Goal: Task Accomplishment & Management: Complete application form

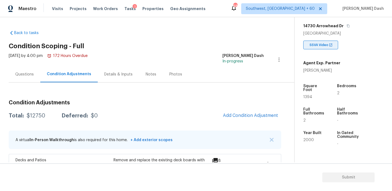
scroll to position [87, 0]
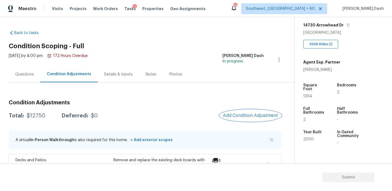
click at [254, 118] on button "Add Condition Adjustment" at bounding box center [251, 115] width 62 height 11
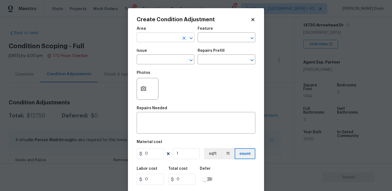
click at [164, 36] on input "text" at bounding box center [158, 38] width 42 height 8
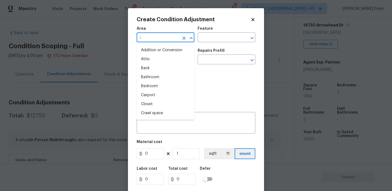
type input "in"
click at [196, 95] on div "Photos" at bounding box center [196, 85] width 119 height 35
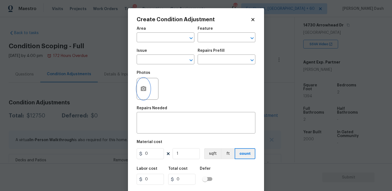
click at [140, 88] on button "button" at bounding box center [143, 88] width 13 height 21
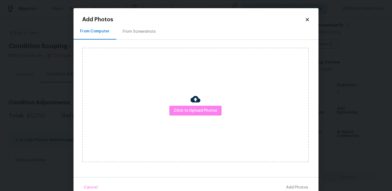
click at [188, 116] on div "Click to Upload Photos" at bounding box center [195, 105] width 227 height 114
click at [188, 115] on div "Click to Upload Photos" at bounding box center [195, 105] width 227 height 114
click at [188, 114] on button "Click to Upload Photos" at bounding box center [195, 111] width 52 height 10
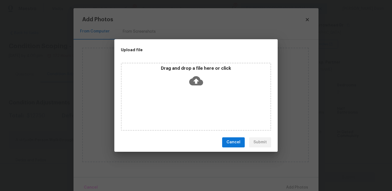
click at [188, 114] on div "Drag and drop a file here or click" at bounding box center [196, 97] width 150 height 68
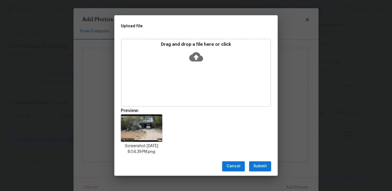
click at [196, 63] on div "Drag and drop a file here or click" at bounding box center [196, 53] width 149 height 23
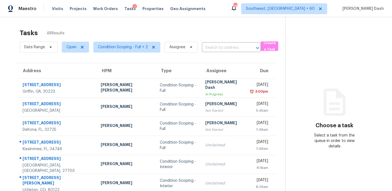
click at [87, 32] on div "Tasks 48 Results" at bounding box center [153, 33] width 266 height 14
click at [129, 48] on span "Condition Scoping - Full + 2" at bounding box center [123, 46] width 50 height 5
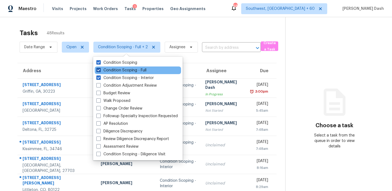
click at [131, 68] on label "Condition Scoping - Full" at bounding box center [121, 70] width 50 height 5
click at [100, 68] on input "Condition Scoping - Full" at bounding box center [98, 70] width 4 height 4
checkbox input "false"
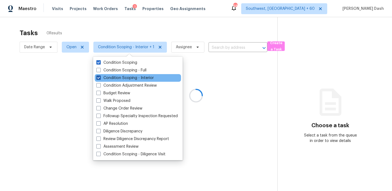
click at [131, 76] on label "Condition Scoping - Interior" at bounding box center [124, 77] width 57 height 5
click at [100, 76] on input "Condition Scoping - Interior" at bounding box center [98, 77] width 4 height 4
checkbox input "false"
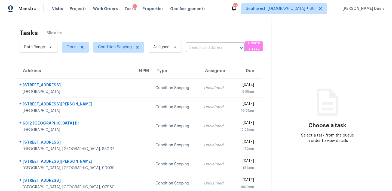
click at [143, 33] on div "Tasks 6 Results" at bounding box center [146, 33] width 252 height 14
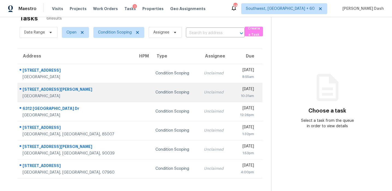
scroll to position [13, 0]
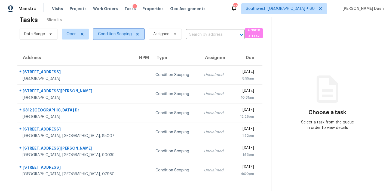
click at [128, 38] on span "Condition Scoping" at bounding box center [118, 34] width 51 height 11
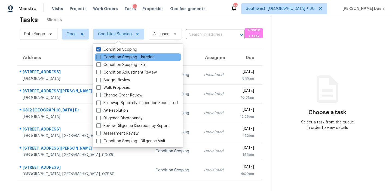
click at [125, 58] on label "Condition Scoping - Interior" at bounding box center [124, 56] width 57 height 5
click at [100, 58] on input "Condition Scoping - Interior" at bounding box center [98, 56] width 4 height 4
checkbox input "true"
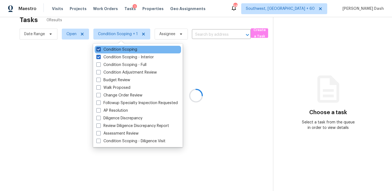
click at [125, 50] on label "Condition Scoping" at bounding box center [116, 49] width 41 height 5
click at [100, 50] on input "Condition Scoping" at bounding box center [98, 49] width 4 height 4
checkbox input "false"
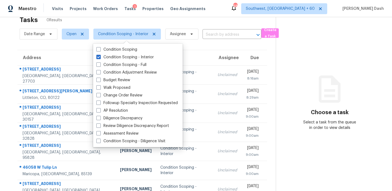
click at [198, 22] on div "Tasks 0 Results" at bounding box center [148, 20] width 256 height 14
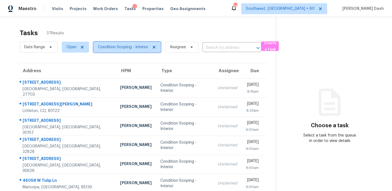
click at [137, 44] on span "Condition Scoping - Interior" at bounding box center [127, 47] width 68 height 11
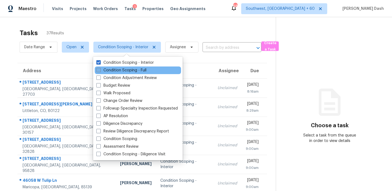
click at [137, 71] on label "Condition Scoping - Full" at bounding box center [121, 70] width 50 height 5
click at [100, 71] on input "Condition Scoping - Full" at bounding box center [98, 70] width 4 height 4
checkbox input "true"
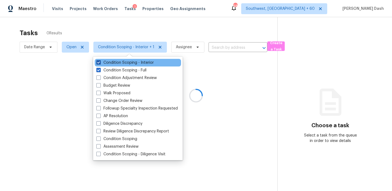
click at [139, 64] on label "Condition Scoping - Interior" at bounding box center [124, 62] width 57 height 5
click at [100, 63] on input "Condition Scoping - Interior" at bounding box center [98, 62] width 4 height 4
checkbox input "false"
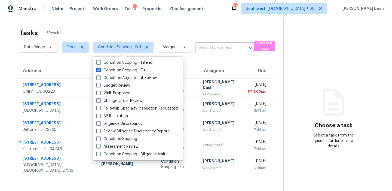
click at [144, 28] on div "Tasks 5 Results" at bounding box center [152, 33] width 264 height 14
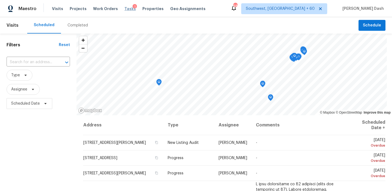
click at [124, 10] on span "Tasks" at bounding box center [129, 9] width 11 height 4
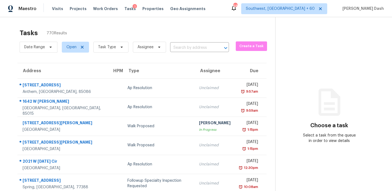
click at [188, 47] on input "text" at bounding box center [192, 48] width 44 height 8
paste input "[STREET_ADDRESS]"
type input "[STREET_ADDRESS]"
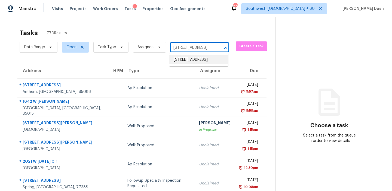
click at [193, 59] on li "[STREET_ADDRESS]" at bounding box center [198, 59] width 59 height 9
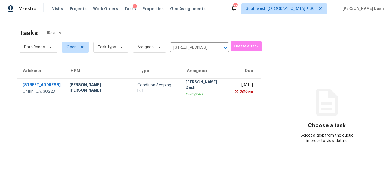
click at [161, 90] on div "Condition Scoping - Full" at bounding box center [156, 87] width 39 height 11
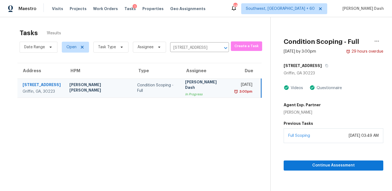
click at [320, 139] on div "Full Scoping [DATE] 03:49 AM" at bounding box center [334, 135] width 100 height 15
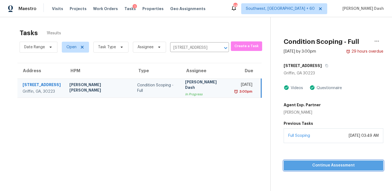
click at [327, 167] on span "Continue Assessment" at bounding box center [333, 165] width 91 height 7
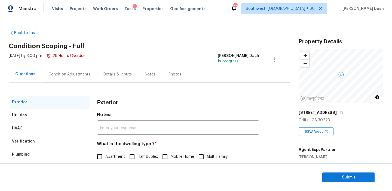
click at [66, 74] on div "Condition Adjustments" at bounding box center [69, 74] width 42 height 5
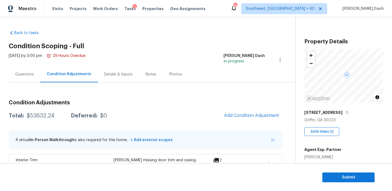
drag, startPoint x: 27, startPoint y: 75, endPoint x: 27, endPoint y: 95, distance: 19.6
click at [27, 75] on div "Questions" at bounding box center [24, 74] width 19 height 5
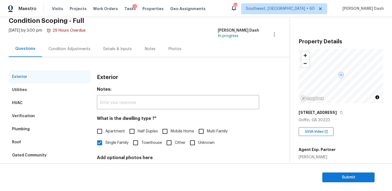
click at [41, 120] on div "Verification" at bounding box center [50, 115] width 82 height 13
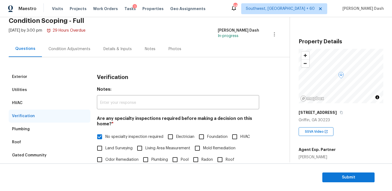
scroll to position [124, 0]
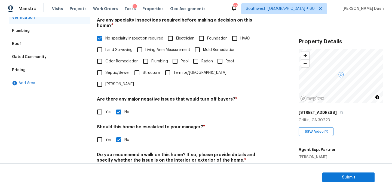
click at [100, 134] on input "Yes" at bounding box center [99, 139] width 11 height 11
checkbox input "true"
checkbox input "false"
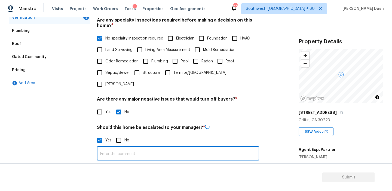
click at [118, 148] on input "text" at bounding box center [178, 154] width 162 height 13
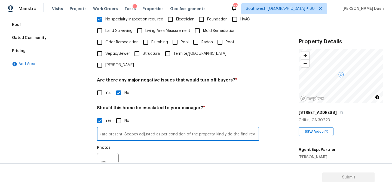
scroll to position [163, 0]
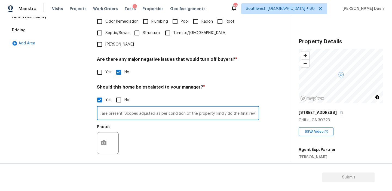
type input "This is a duplicate assessment completed within last 6 months and old scopes ar…"
click at [105, 140] on icon "button" at bounding box center [103, 143] width 7 height 7
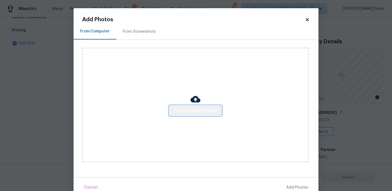
click at [191, 111] on span "Click to Upload Photos" at bounding box center [196, 110] width 44 height 7
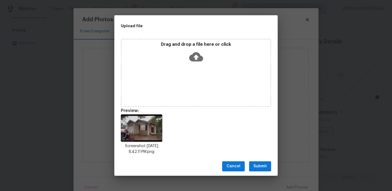
click at [264, 166] on span "Submit" at bounding box center [259, 166] width 13 height 7
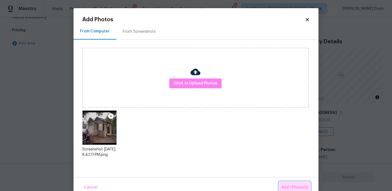
click at [297, 183] on button "Add 1 Photo(s)" at bounding box center [294, 188] width 31 height 12
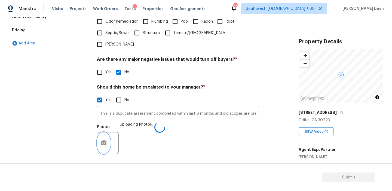
scroll to position [188, 0]
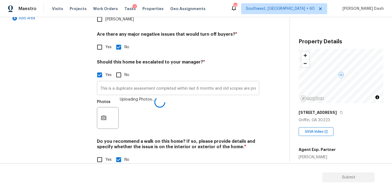
click at [170, 82] on input "This is a duplicate assessment completed within last 6 months and old scopes ar…" at bounding box center [178, 88] width 162 height 13
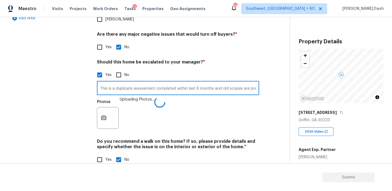
click at [170, 82] on input "This is a duplicate assessment completed within last 6 months and old scopes ar…" at bounding box center [178, 88] width 162 height 13
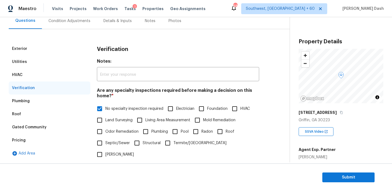
scroll to position [0, 0]
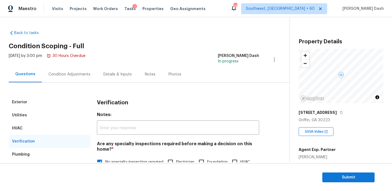
click at [70, 77] on div "Condition Adjustments" at bounding box center [69, 74] width 55 height 16
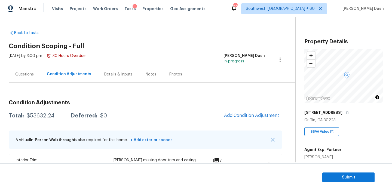
scroll to position [24, 0]
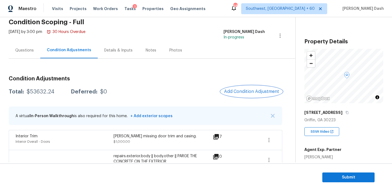
click at [251, 90] on span "Add Condition Adjustment" at bounding box center [251, 91] width 55 height 5
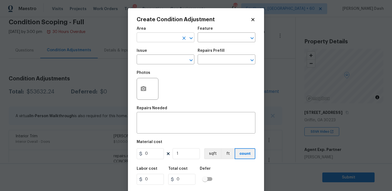
click at [176, 35] on input "text" at bounding box center [158, 38] width 42 height 8
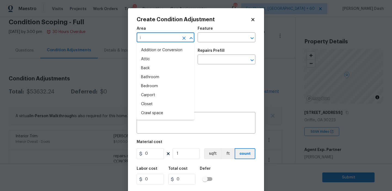
type input "in"
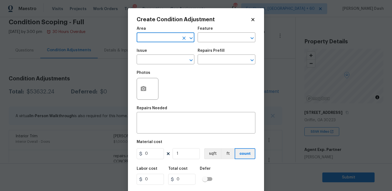
click at [163, 36] on input "text" at bounding box center [158, 38] width 42 height 8
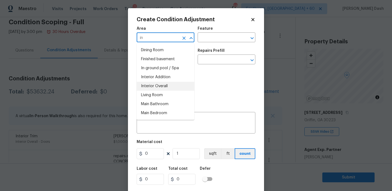
click at [160, 86] on li "Interior Overall" at bounding box center [166, 86] width 58 height 9
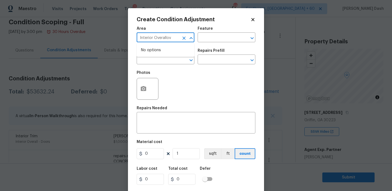
type input "Interior Overallove"
click at [184, 36] on icon "Clear" at bounding box center [183, 37] width 5 height 5
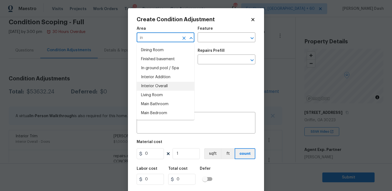
click at [174, 82] on li "Interior Overall" at bounding box center [166, 86] width 58 height 9
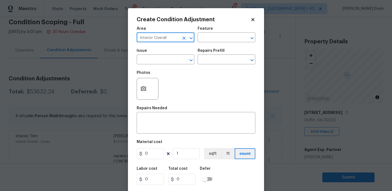
type input "Interior Overall"
click at [206, 43] on div "Area Interior Overall ​ Feature ​" at bounding box center [196, 34] width 119 height 22
click at [206, 40] on input "text" at bounding box center [219, 38] width 42 height 8
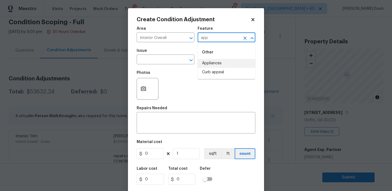
click at [207, 63] on li "Appliances" at bounding box center [227, 63] width 58 height 9
type input "Appliances"
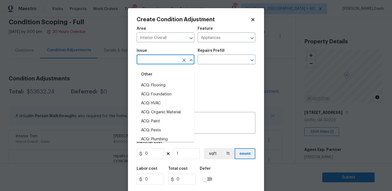
click at [168, 63] on input "text" at bounding box center [158, 60] width 42 height 8
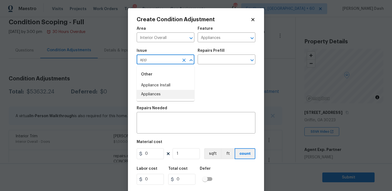
click at [163, 98] on li "Appliances" at bounding box center [166, 94] width 58 height 9
type input "Appliances"
click at [206, 61] on input "text" at bounding box center [219, 60] width 42 height 8
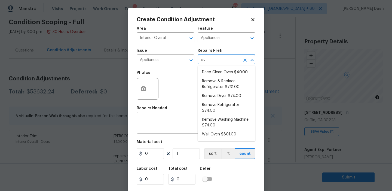
type input "ove"
click at [216, 134] on li "Wall Oven $801.00" at bounding box center [227, 134] width 58 height 9
type textarea "Remove the existing wall oven and prep the area for a new unit. Install a new 3…"
type input "801"
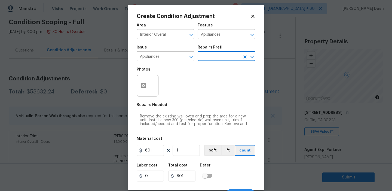
scroll to position [13, 0]
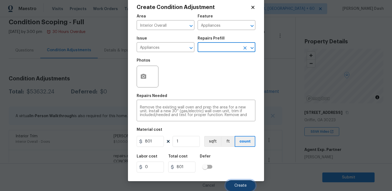
click at [243, 181] on button "Create" at bounding box center [241, 185] width 30 height 11
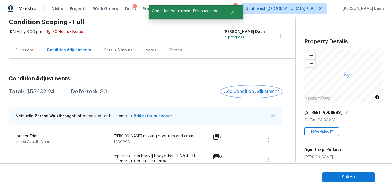
scroll to position [0, 0]
click at [47, 93] on div "$53632.24" at bounding box center [41, 91] width 28 height 5
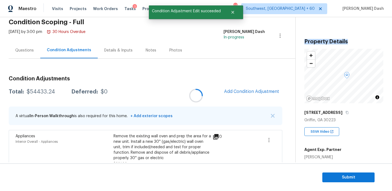
click at [47, 93] on div at bounding box center [196, 95] width 392 height 191
click at [47, 93] on div "$54433.24" at bounding box center [41, 91] width 28 height 5
copy div "$54433.24"
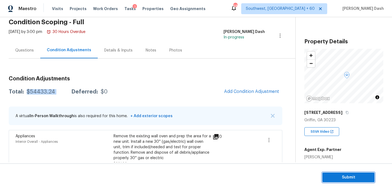
click at [338, 176] on span "Submit" at bounding box center [349, 177] width 44 height 7
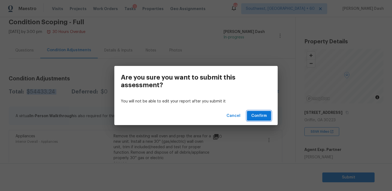
click at [261, 112] on button "Confirm" at bounding box center [259, 116] width 24 height 10
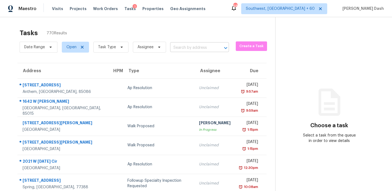
click at [185, 48] on input "text" at bounding box center [192, 48] width 44 height 8
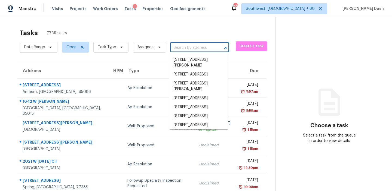
paste input "[STREET_ADDRESS][PERSON_NAME][PERSON_NAME]"
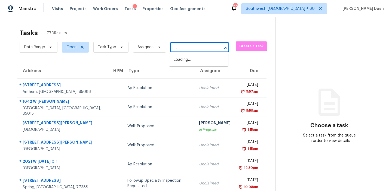
type input "[STREET_ADDRESS][PERSON_NAME][PERSON_NAME]"
click at [189, 50] on input "text" at bounding box center [192, 48] width 44 height 8
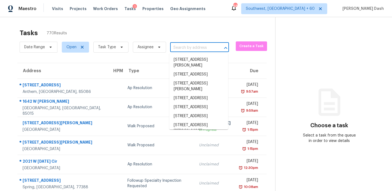
paste input "[STREET_ADDRESS][PERSON_NAME][PERSON_NAME]"
type input "[STREET_ADDRESS][PERSON_NAME][PERSON_NAME]"
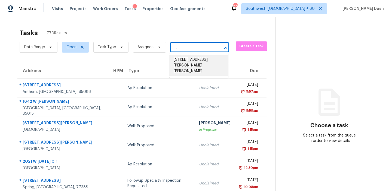
click at [190, 63] on li "[STREET_ADDRESS][PERSON_NAME][PERSON_NAME]" at bounding box center [198, 65] width 59 height 20
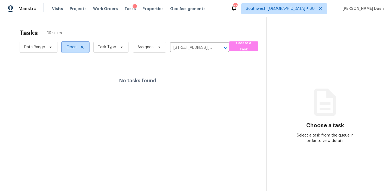
click at [72, 45] on span "Open" at bounding box center [71, 46] width 10 height 5
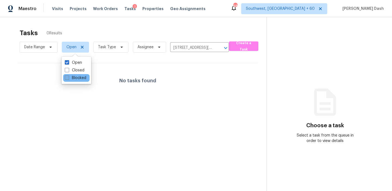
click at [84, 79] on label "Blocked" at bounding box center [76, 77] width 22 height 5
click at [68, 79] on input "Blocked" at bounding box center [67, 77] width 4 height 4
checkbox input "true"
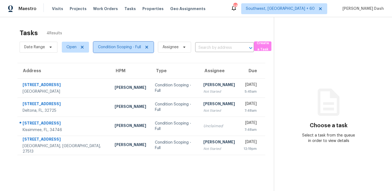
click at [112, 45] on span "Condition Scoping - Full" at bounding box center [119, 46] width 43 height 5
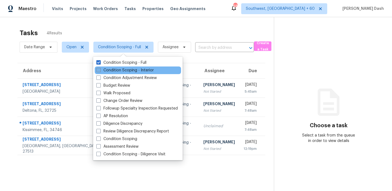
click at [121, 68] on label "Condition Scoping - Interior" at bounding box center [124, 70] width 57 height 5
click at [100, 68] on input "Condition Scoping - Interior" at bounding box center [98, 70] width 4 height 4
checkbox input "true"
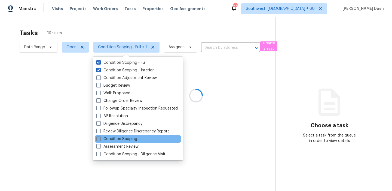
click at [127, 139] on label "Condition Scoping" at bounding box center [116, 138] width 41 height 5
click at [100, 139] on input "Condition Scoping" at bounding box center [98, 138] width 4 height 4
checkbox input "true"
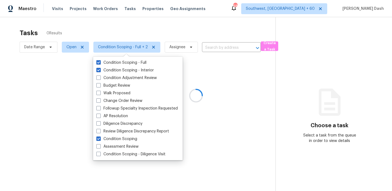
click at [127, 38] on div at bounding box center [196, 95] width 392 height 191
